Goal: Task Accomplishment & Management: Complete application form

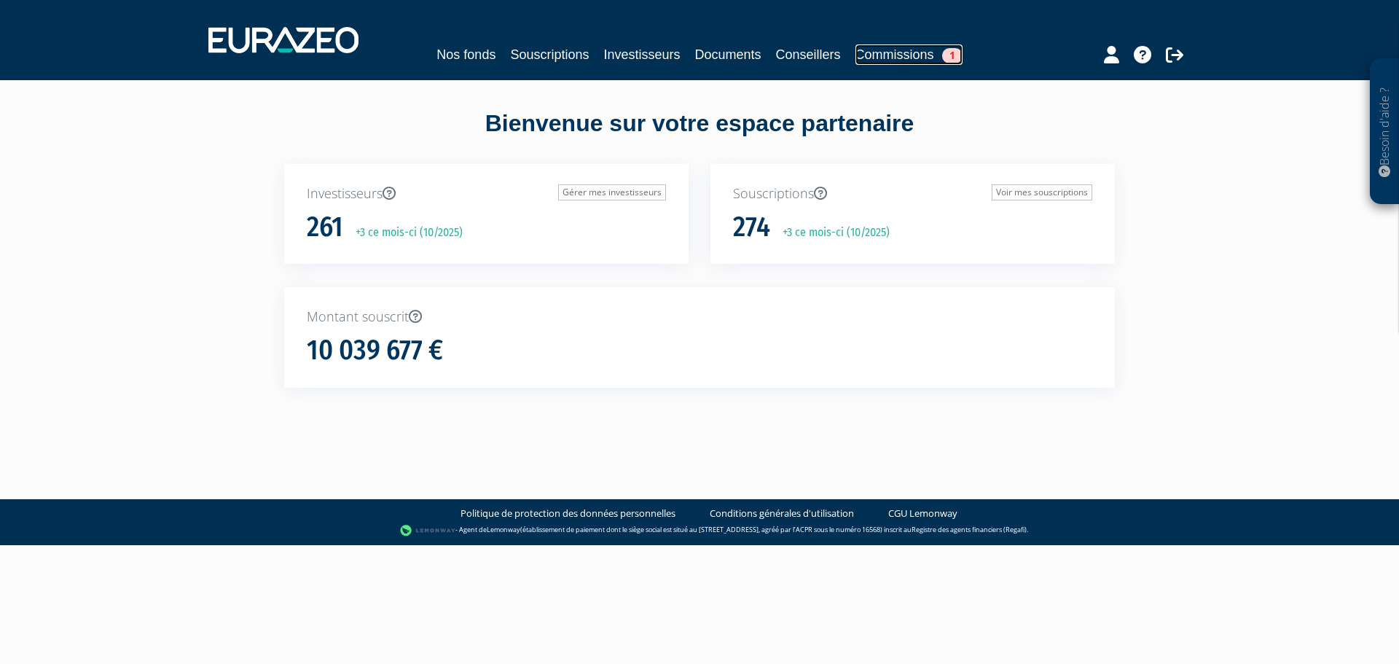
click at [909, 49] on link "Commissions 1" at bounding box center [908, 54] width 107 height 20
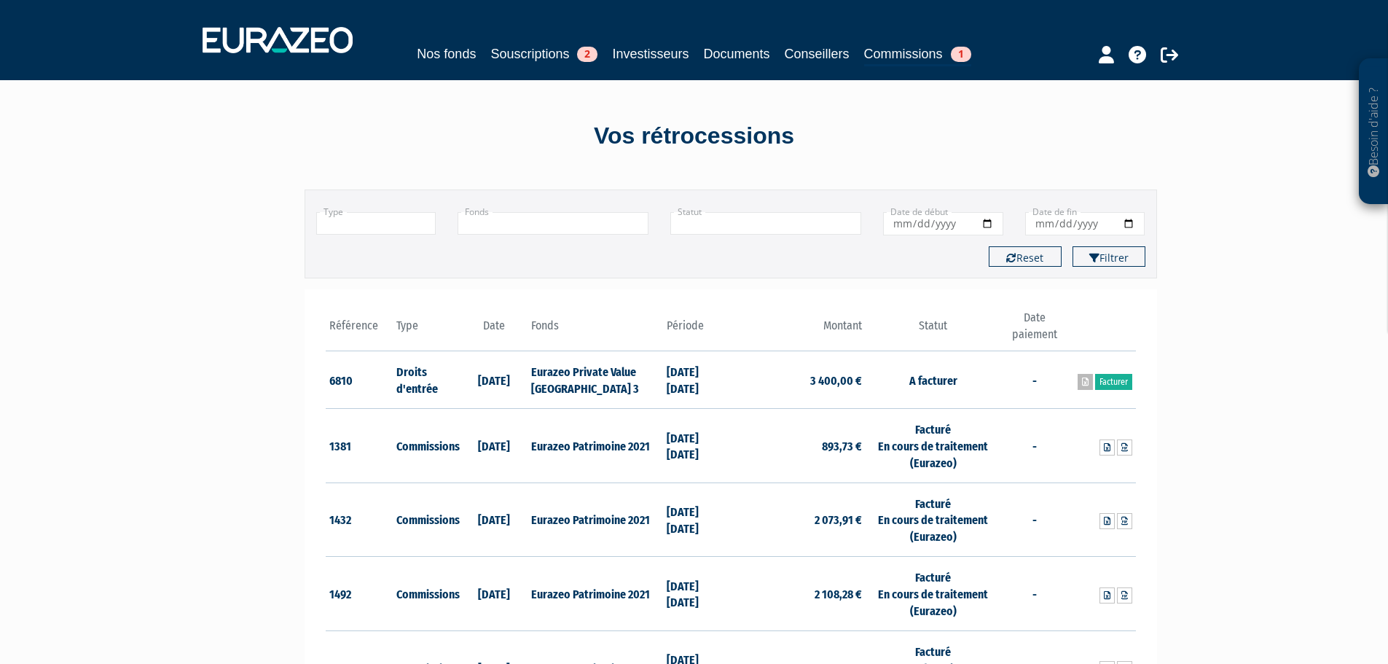
click at [1088, 382] on link at bounding box center [1084, 382] width 15 height 16
click at [1110, 385] on link "Facturer" at bounding box center [1113, 382] width 37 height 16
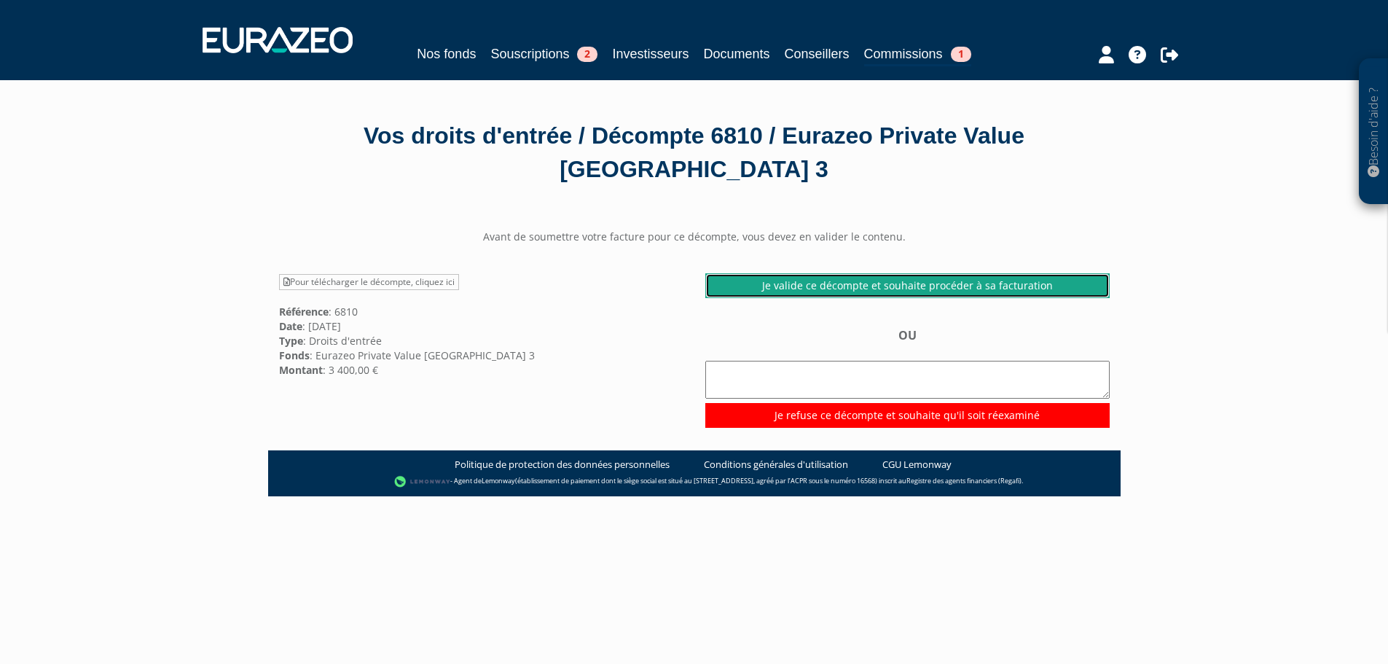
click at [872, 279] on link "Je valide ce décompte et souhaite procéder à sa facturation" at bounding box center [907, 285] width 404 height 25
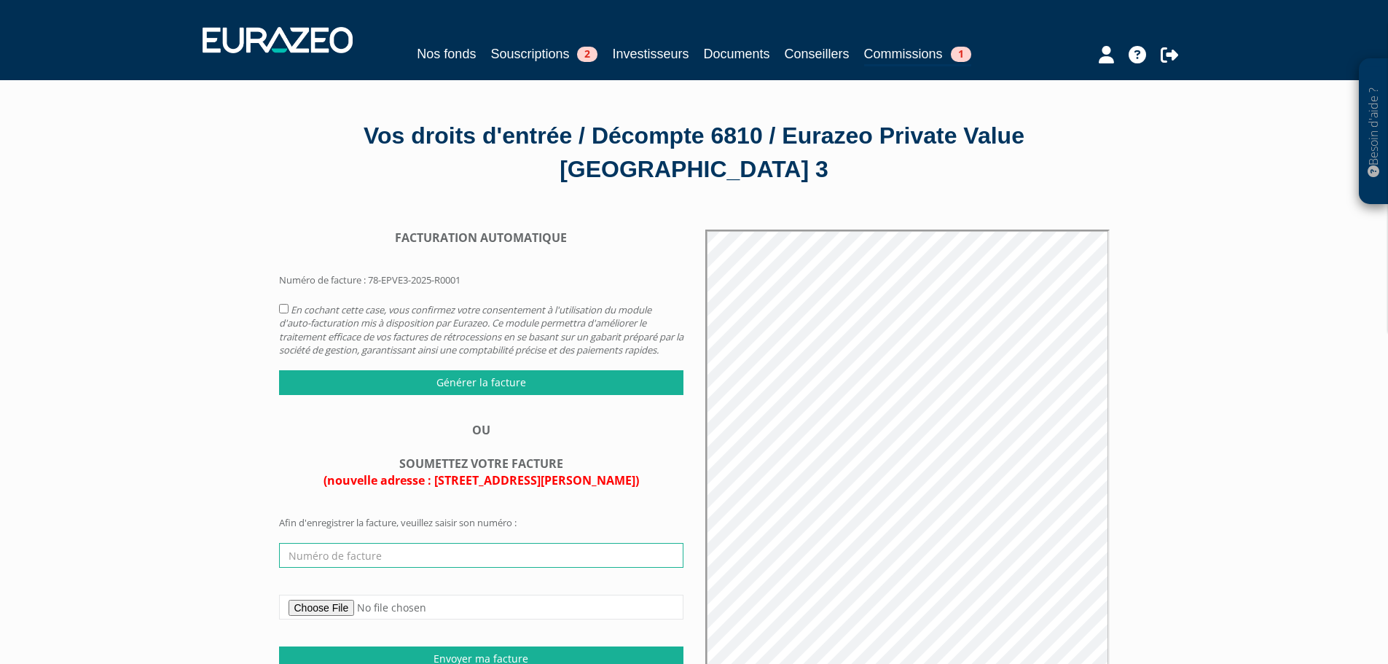
click at [318, 557] on input "text" at bounding box center [481, 555] width 404 height 25
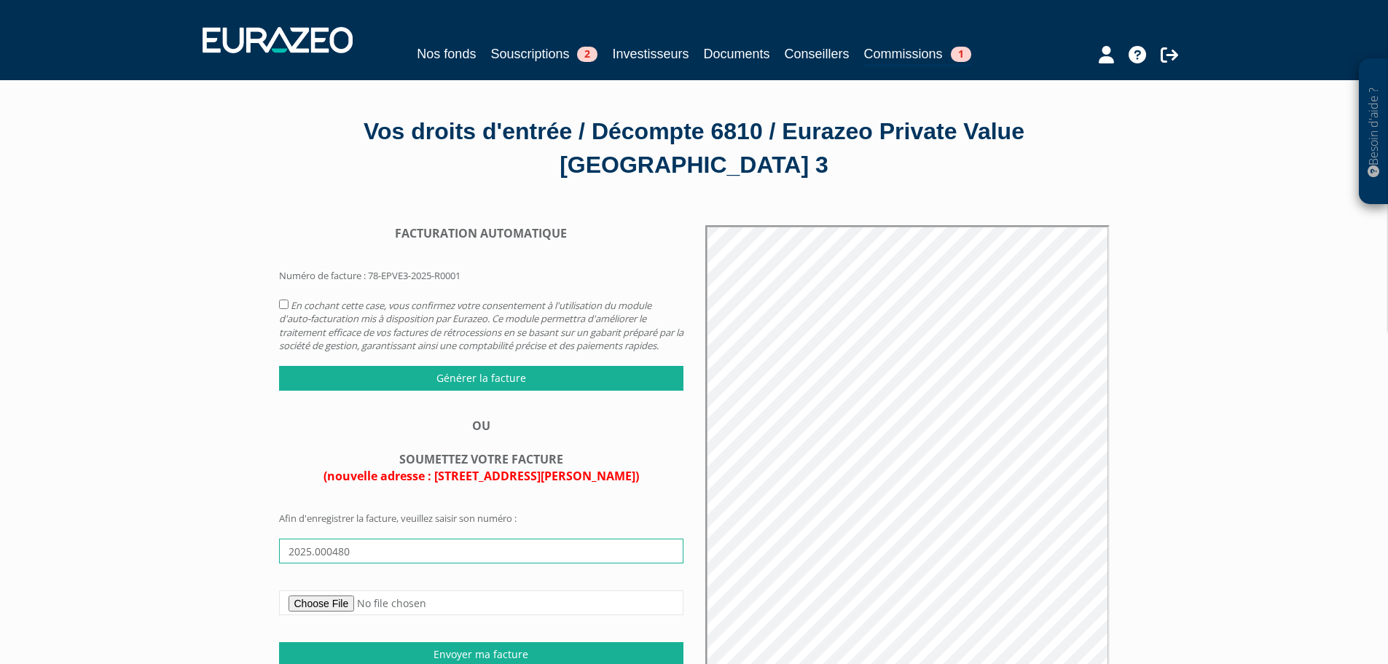
scroll to position [73, 0]
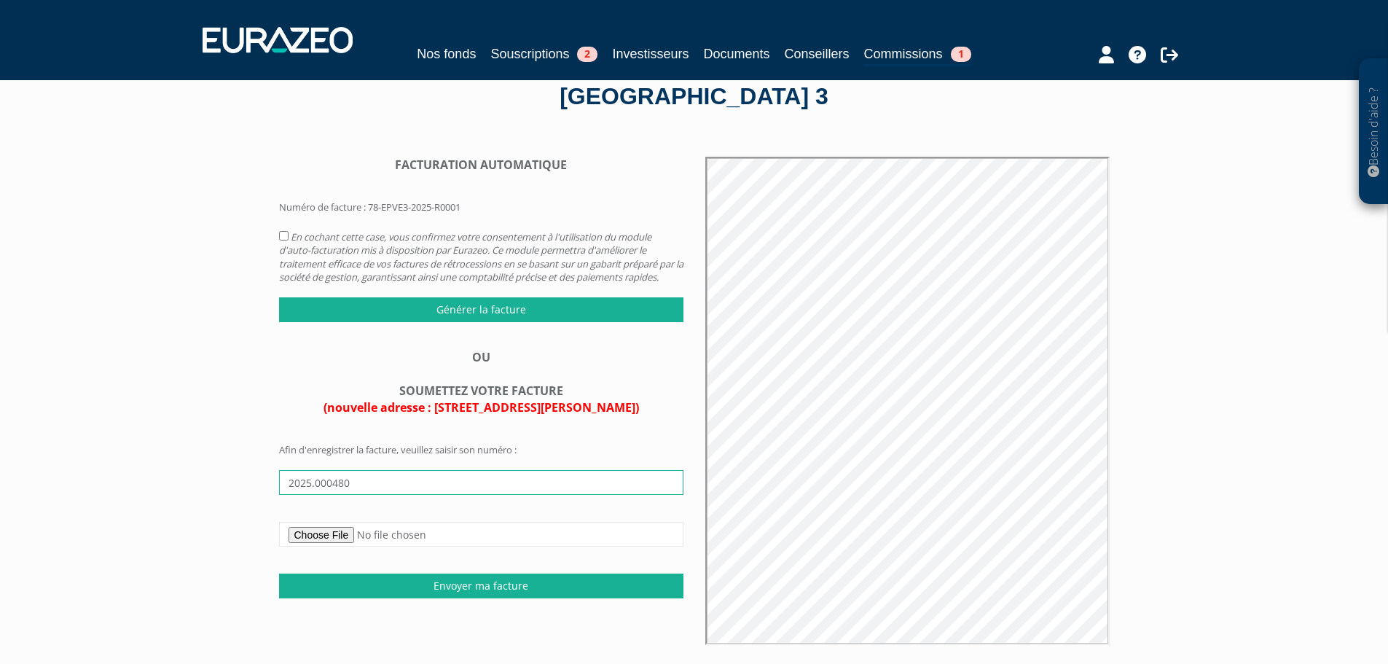
type input "2025.000480"
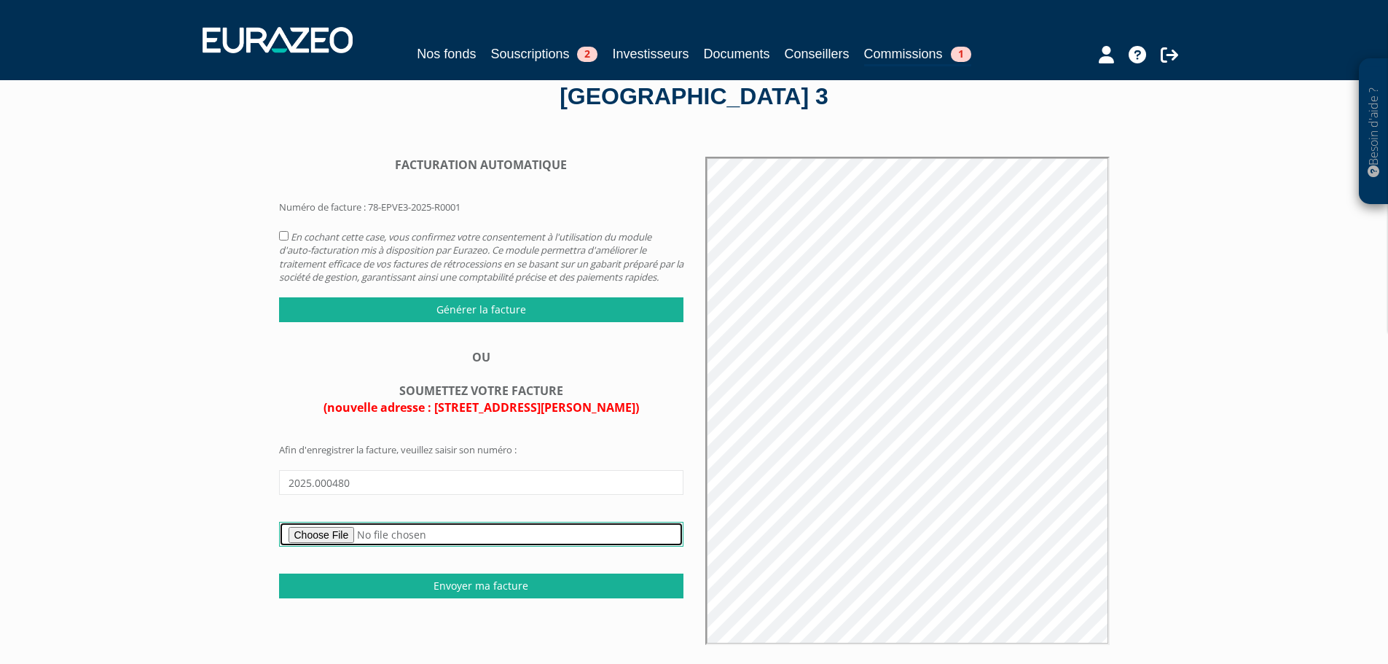
click at [347, 546] on input "file" at bounding box center [481, 534] width 404 height 25
type input "C:\fakepath\Cheval Blanc Patrimoine - Facture n° 2025.000480.pdf"
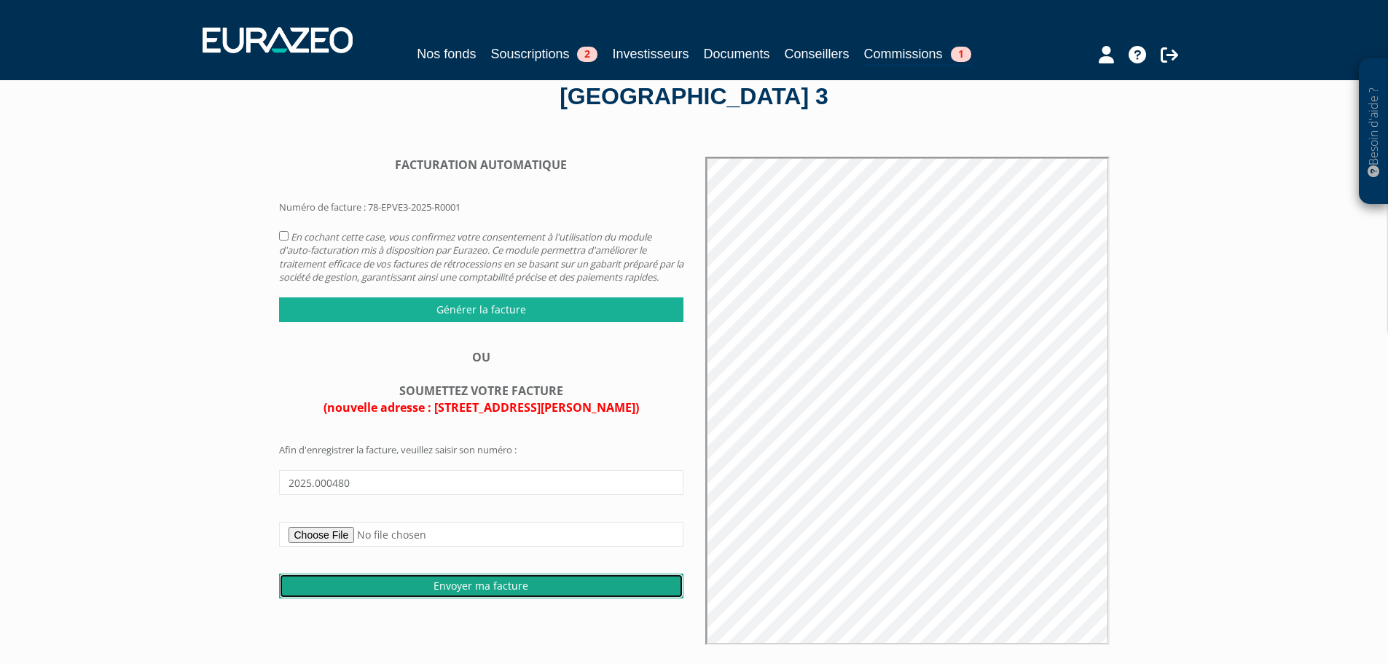
click at [481, 598] on input "Envoyer ma facture" at bounding box center [481, 585] width 404 height 25
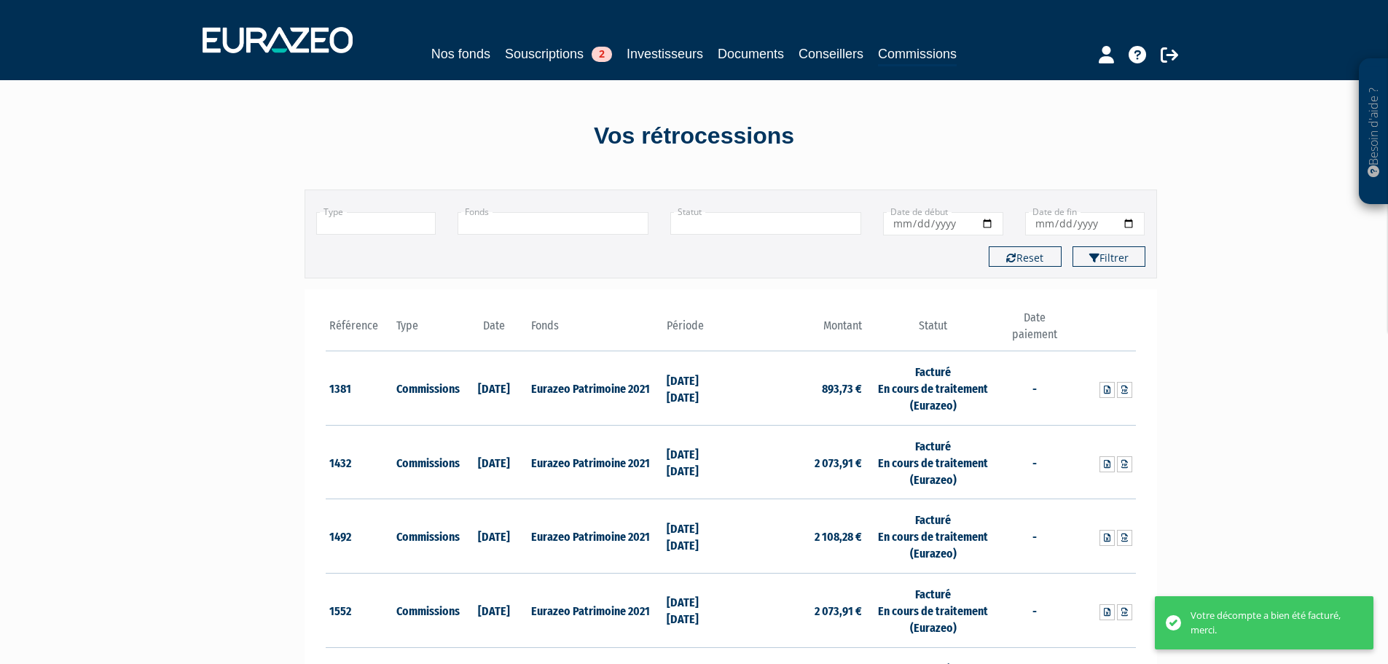
click at [1159, 54] on div at bounding box center [1113, 53] width 168 height 28
click at [1168, 51] on icon at bounding box center [1168, 54] width 17 height 17
